Goal: Task Accomplishment & Management: Complete application form

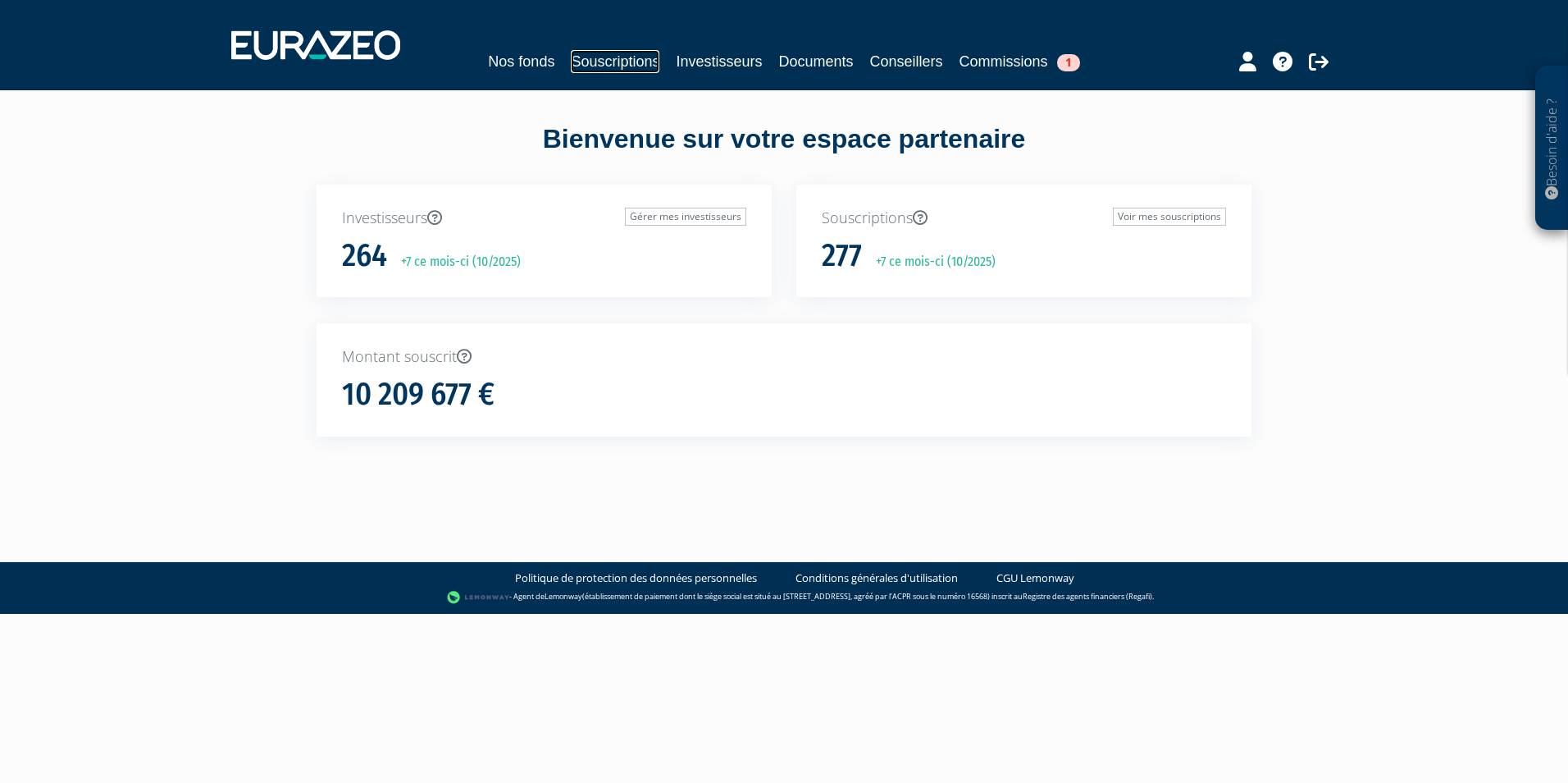
click at [618, 64] on link "Souscriptions" at bounding box center [615, 62] width 89 height 23
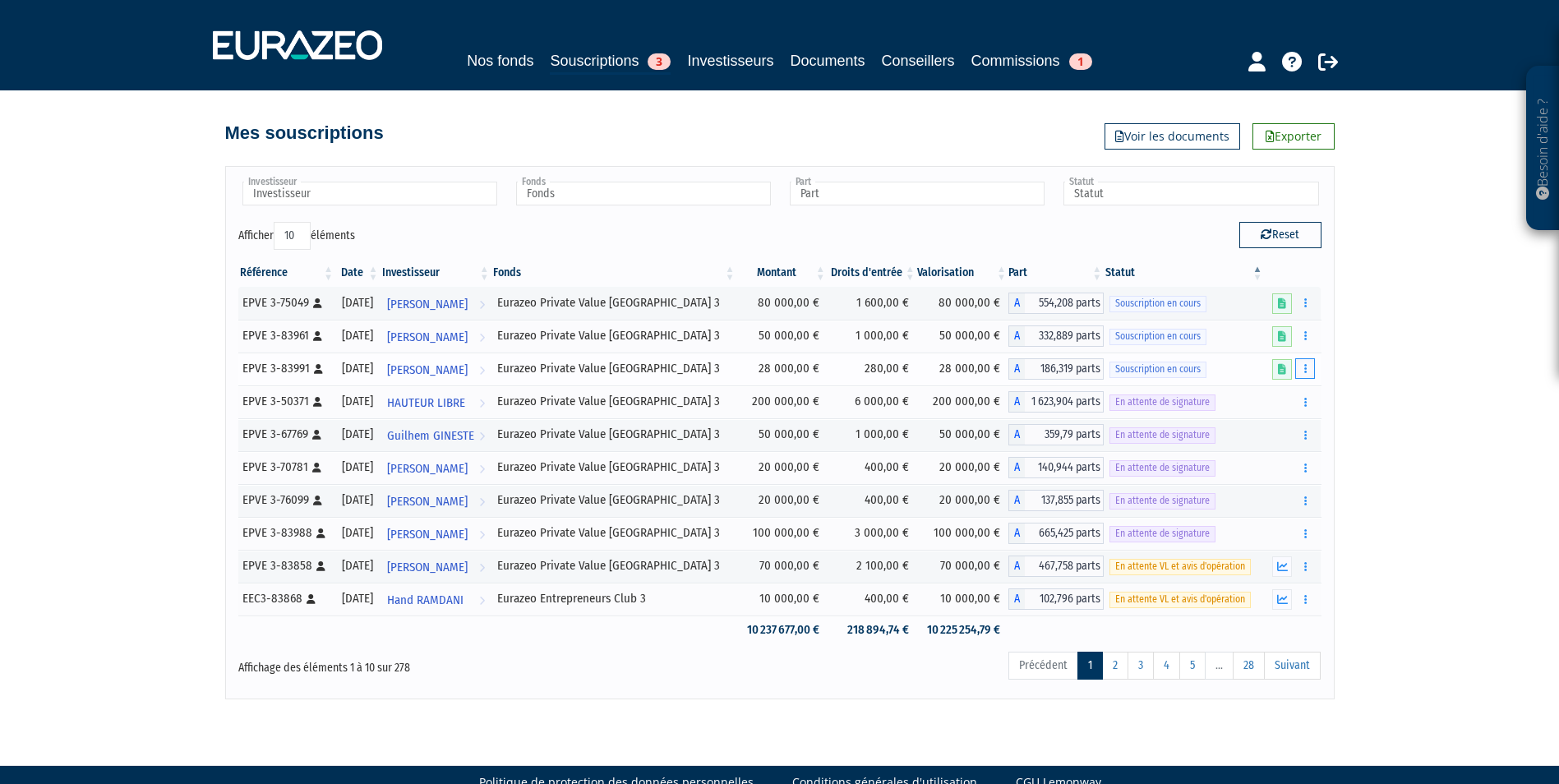
click at [1313, 372] on button "button" at bounding box center [1305, 368] width 19 height 20
click at [1283, 429] on link "Compléter" at bounding box center [1256, 429] width 107 height 27
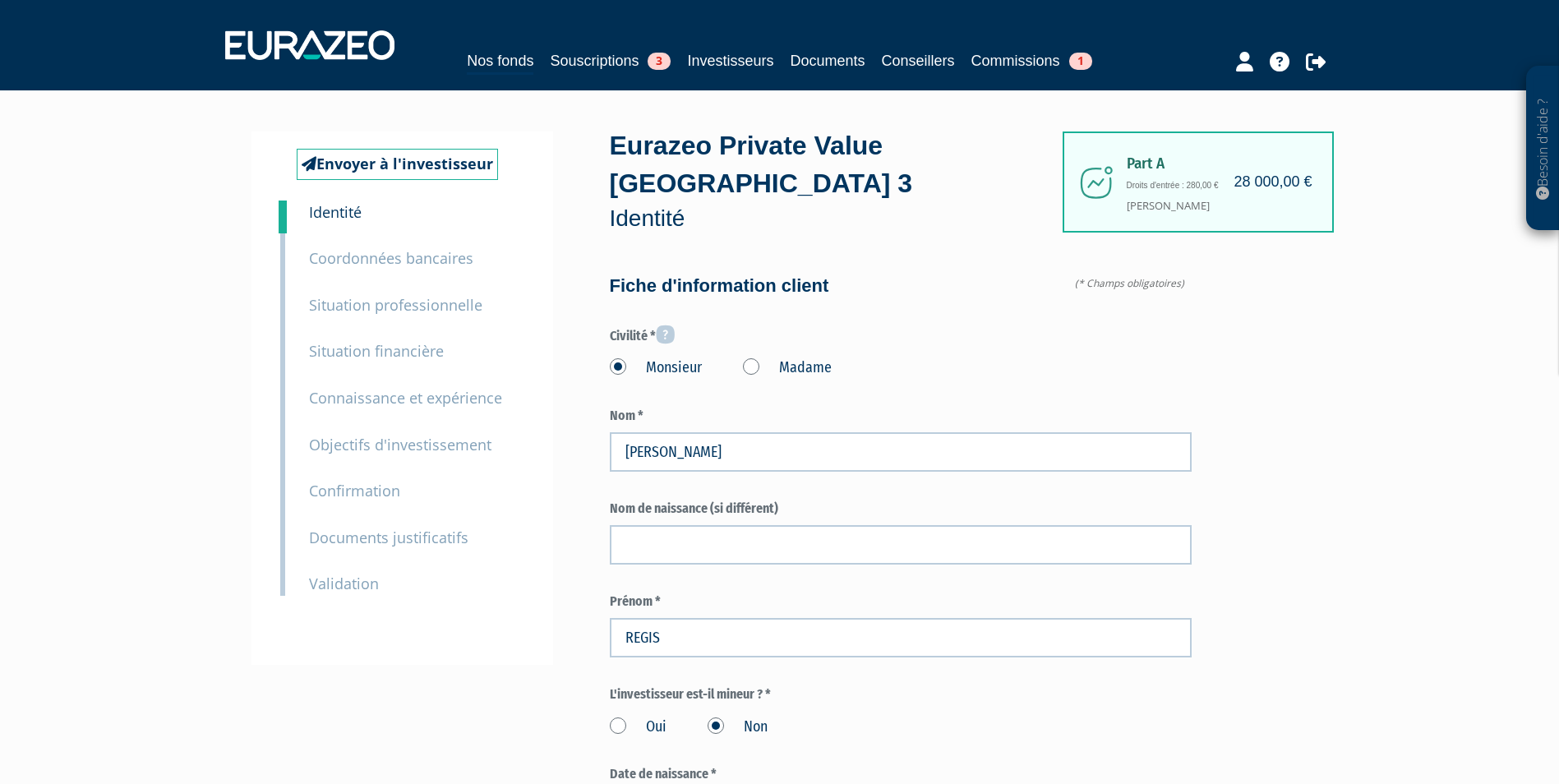
type input "6 72 99 49 02"
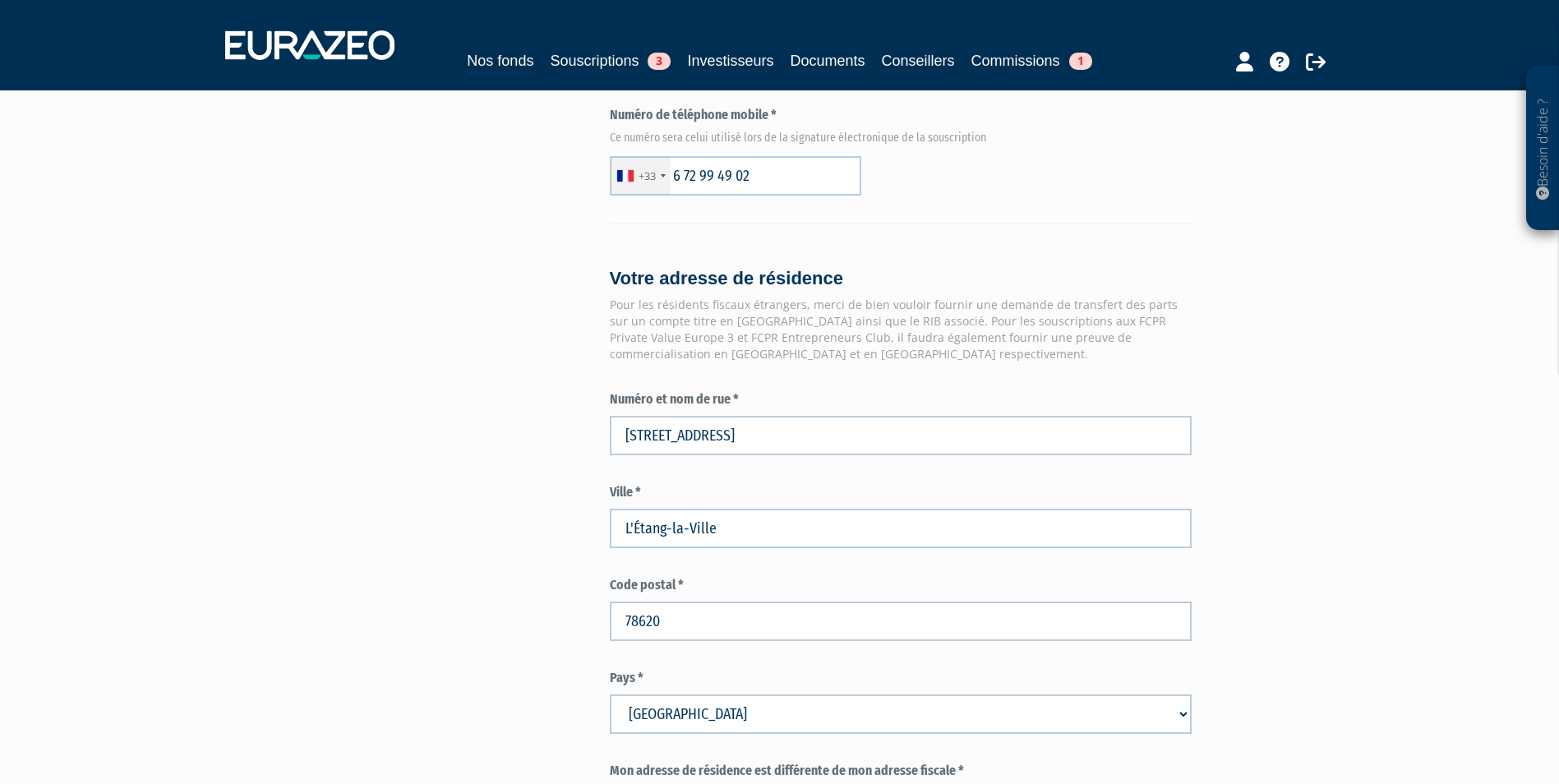
scroll to position [1233, 0]
